Goal: Task Accomplishment & Management: Manage account settings

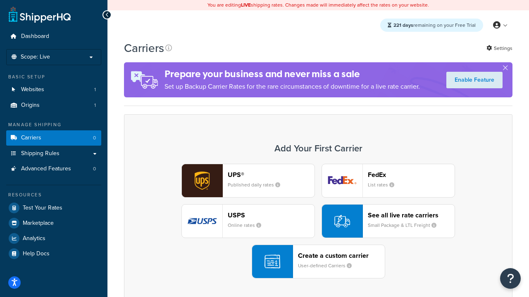
click at [318, 221] on div "UPS® Published daily rates FedEx List rates USPS Online rates See all live rate…" at bounding box center [318, 221] width 371 height 115
click at [411, 175] on header "FedEx" at bounding box center [411, 175] width 87 height 8
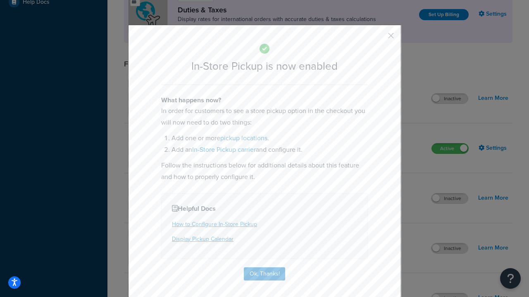
click at [378, 38] on button "button" at bounding box center [378, 39] width 2 height 2
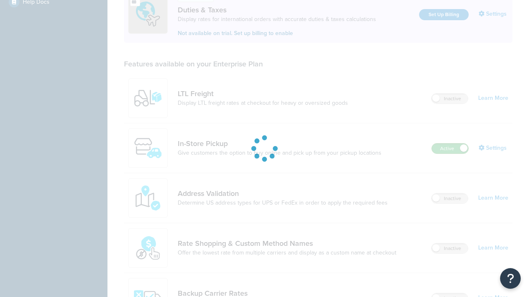
click at [450, 144] on label "Active" at bounding box center [450, 149] width 36 height 10
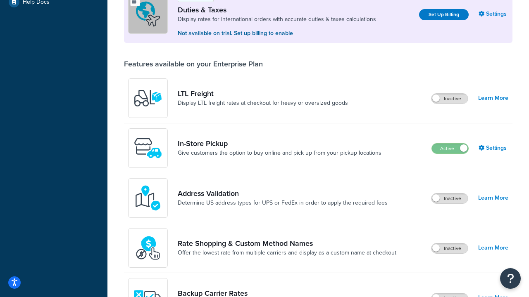
scroll to position [411, 0]
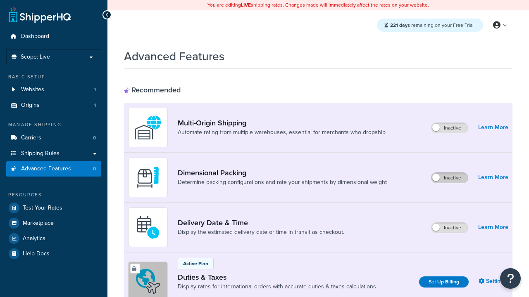
click at [449, 178] on label "Inactive" at bounding box center [449, 178] width 36 height 10
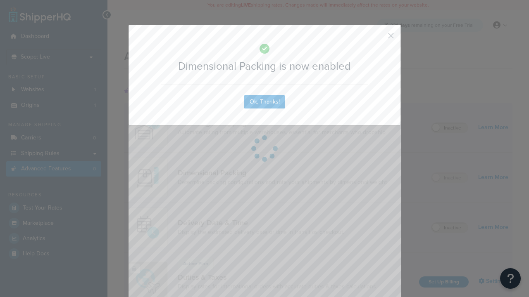
click at [378, 38] on button "button" at bounding box center [378, 39] width 2 height 2
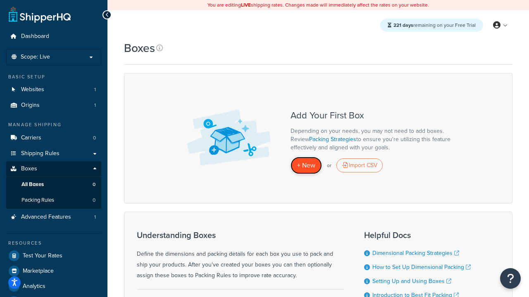
click at [306, 166] on span "+ New" at bounding box center [306, 165] width 18 height 9
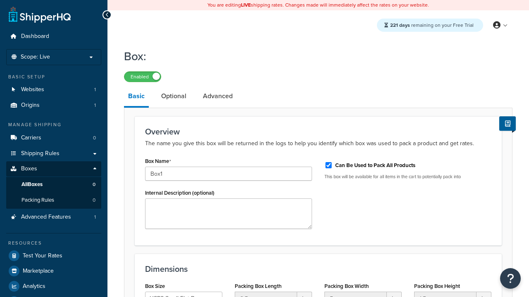
select select "usps_small"
type input "Box1"
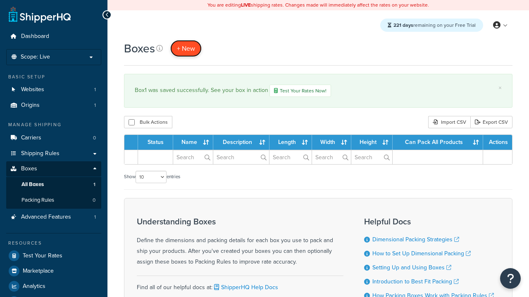
click at [186, 48] on span "+ New" at bounding box center [186, 48] width 18 height 9
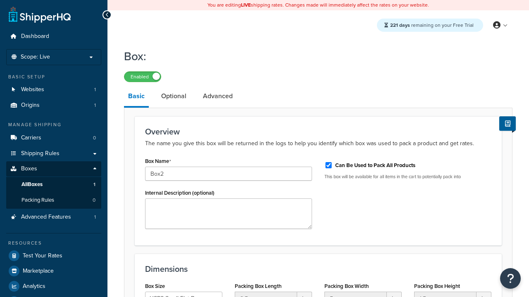
select select "usps_small"
type input "Box2"
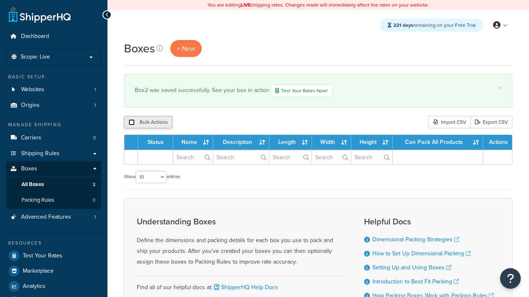
click at [131, 123] on input "checkbox" at bounding box center [131, 122] width 6 height 6
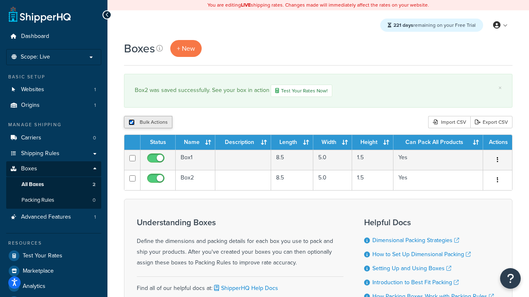
click at [131, 123] on input "checkbox" at bounding box center [131, 122] width 6 height 6
checkbox input "false"
click at [131, 123] on input "checkbox" at bounding box center [131, 122] width 6 height 6
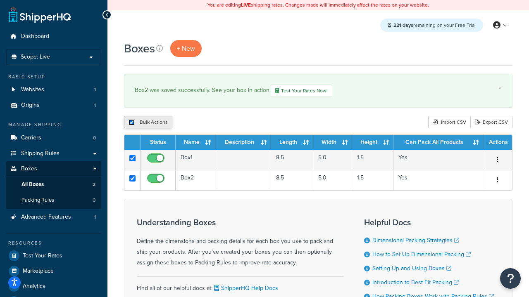
checkbox input "true"
click at [190, 123] on button "Duplicate" at bounding box center [189, 122] width 35 height 12
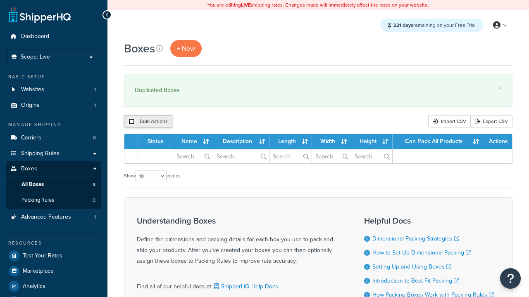
click at [131, 122] on input "checkbox" at bounding box center [131, 122] width 6 height 6
checkbox input "true"
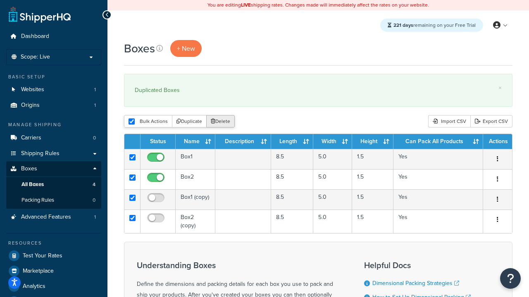
click at [222, 122] on button "Delete" at bounding box center [220, 121] width 28 height 12
